Goal: Task Accomplishment & Management: Manage account settings

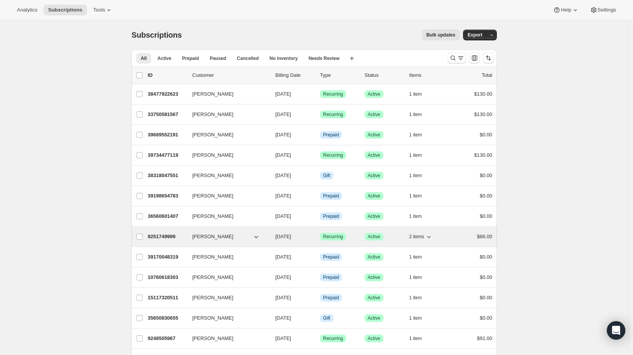
click at [428, 234] on icon "button" at bounding box center [429, 237] width 8 height 8
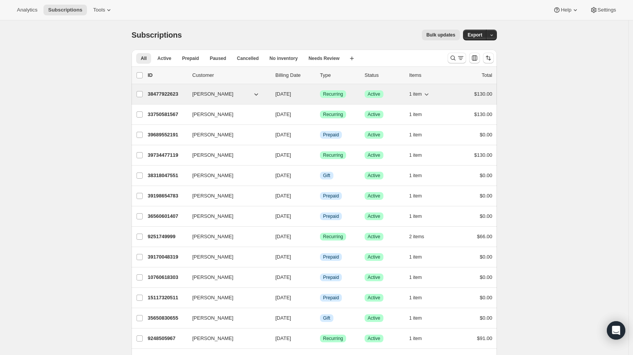
click at [419, 93] on span "1 item" at bounding box center [415, 94] width 13 height 6
click at [426, 93] on icon "button" at bounding box center [426, 94] width 8 height 8
click at [427, 93] on icon "button" at bounding box center [426, 94] width 8 height 8
click at [428, 93] on icon "button" at bounding box center [426, 94] width 8 height 8
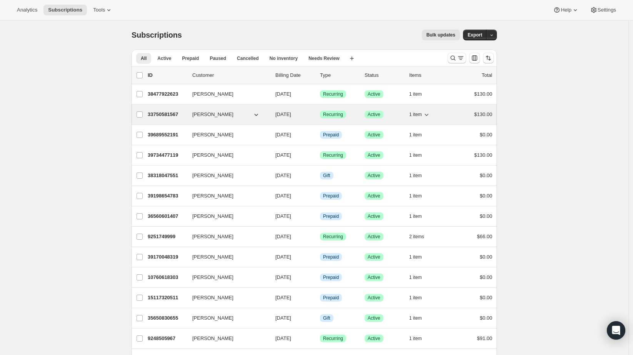
click at [422, 116] on span "1 item" at bounding box center [415, 114] width 13 height 6
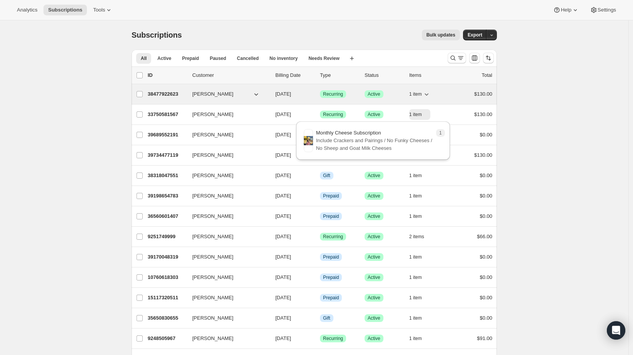
click at [419, 94] on span "1 item" at bounding box center [415, 94] width 13 height 6
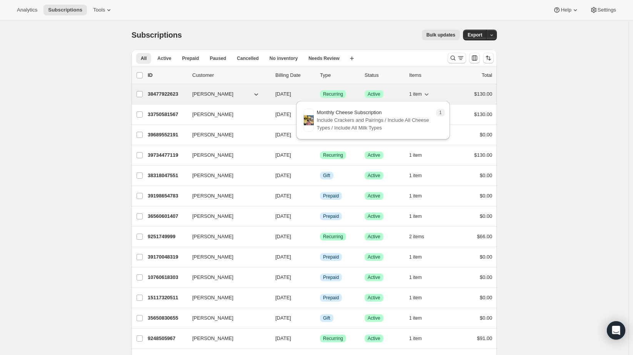
click at [419, 94] on span "1 item" at bounding box center [415, 94] width 13 height 6
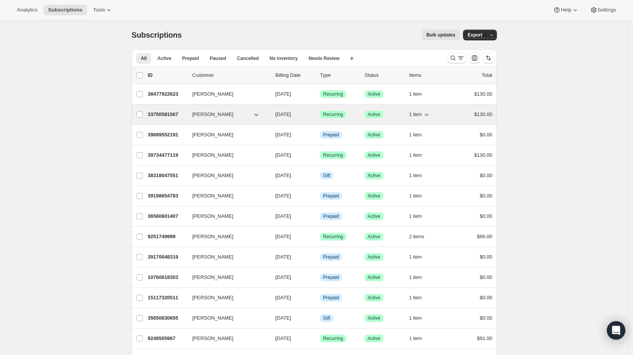
click at [425, 118] on button "1 item" at bounding box center [419, 114] width 21 height 11
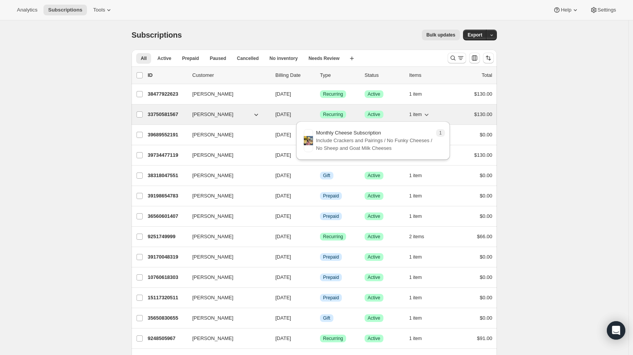
click at [427, 116] on icon "button" at bounding box center [426, 115] width 8 height 8
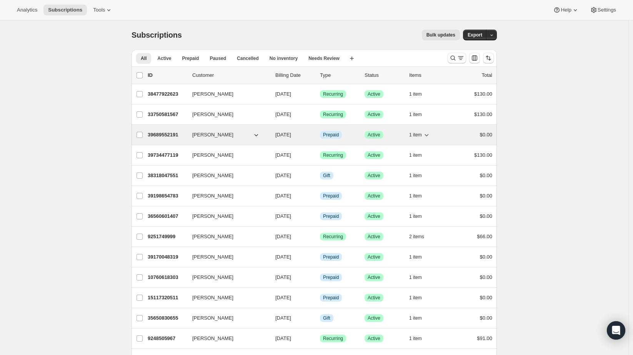
click at [416, 138] on button "1 item" at bounding box center [419, 135] width 21 height 11
click at [417, 135] on span "1 item" at bounding box center [415, 135] width 13 height 6
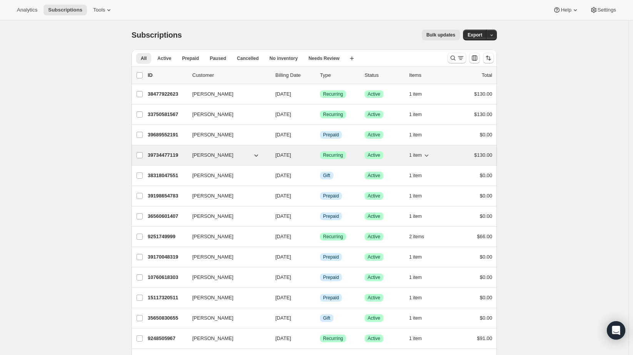
click at [427, 155] on icon "button" at bounding box center [426, 155] width 8 height 8
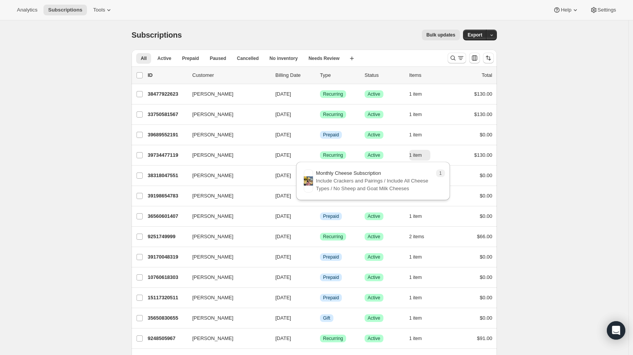
drag, startPoint x: 571, startPoint y: 170, endPoint x: 562, endPoint y: 170, distance: 8.5
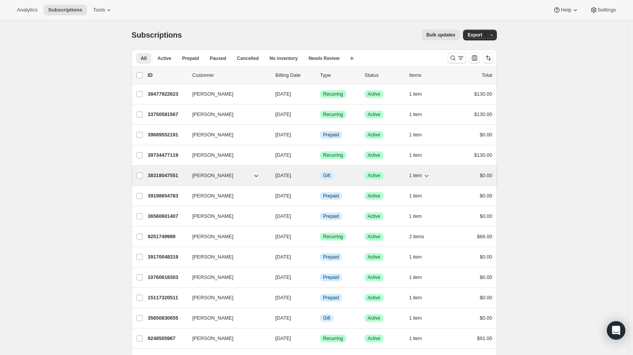
click at [421, 173] on span "1 item" at bounding box center [415, 176] width 13 height 6
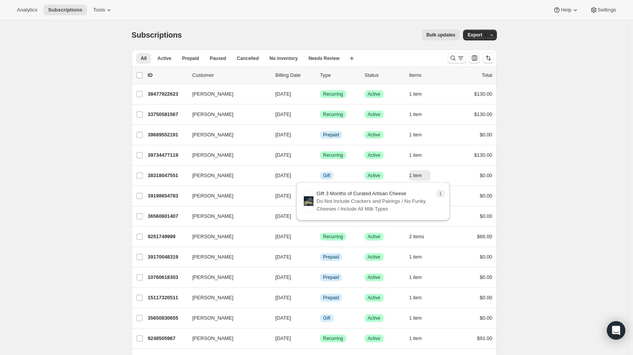
drag, startPoint x: 562, startPoint y: 140, endPoint x: 546, endPoint y: 144, distance: 17.2
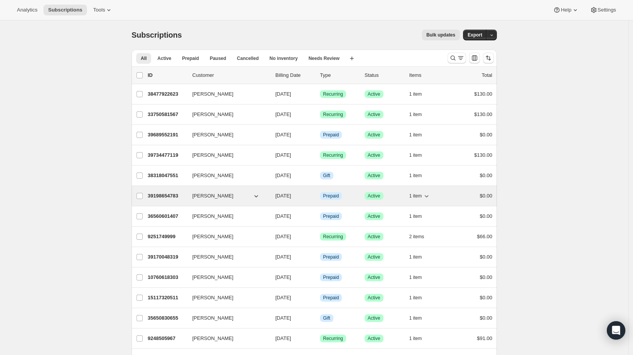
click at [418, 193] on span "1 item" at bounding box center [415, 196] width 13 height 6
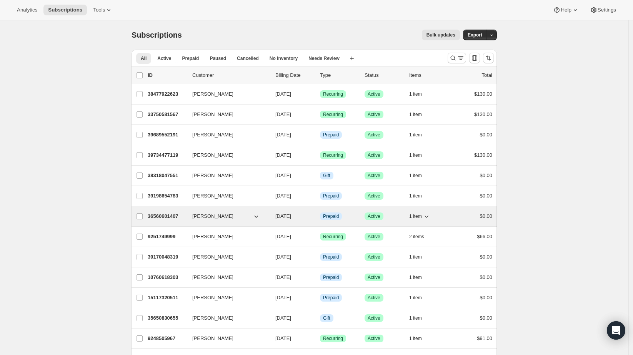
click at [425, 214] on icon "button" at bounding box center [426, 217] width 8 height 8
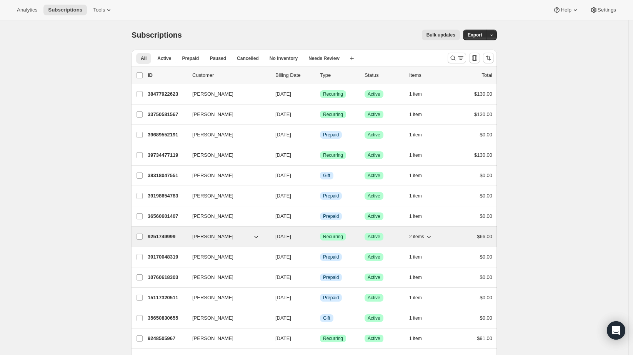
click at [424, 236] on span "2 items" at bounding box center [416, 237] width 15 height 6
click at [157, 233] on p "9251749999" at bounding box center [167, 237] width 38 height 8
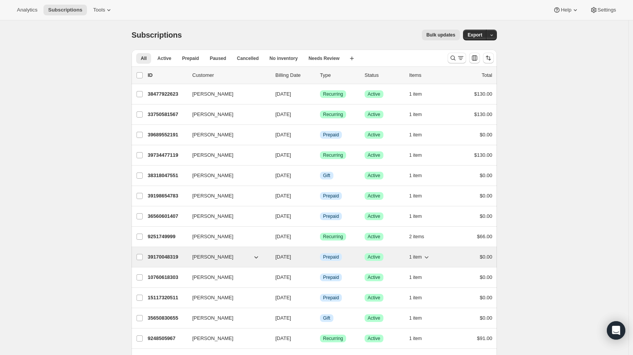
click at [422, 254] on span "1 item" at bounding box center [415, 257] width 13 height 6
